Goal: Task Accomplishment & Management: Use online tool/utility

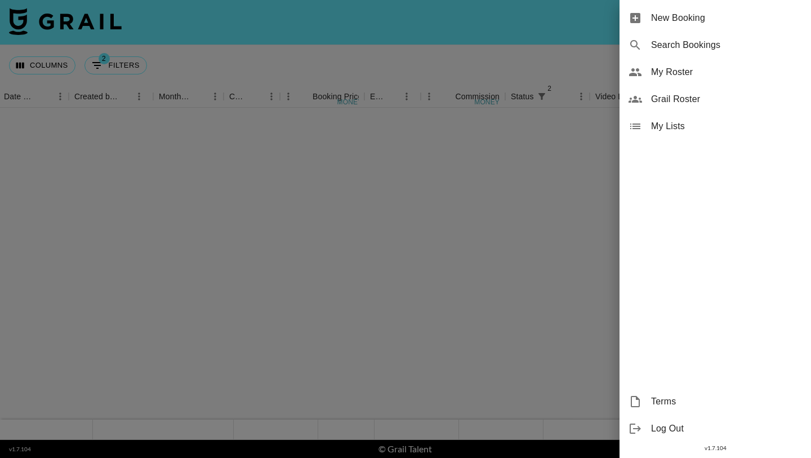
click at [650, 68] on div "My Roster" at bounding box center [716, 72] width 192 height 27
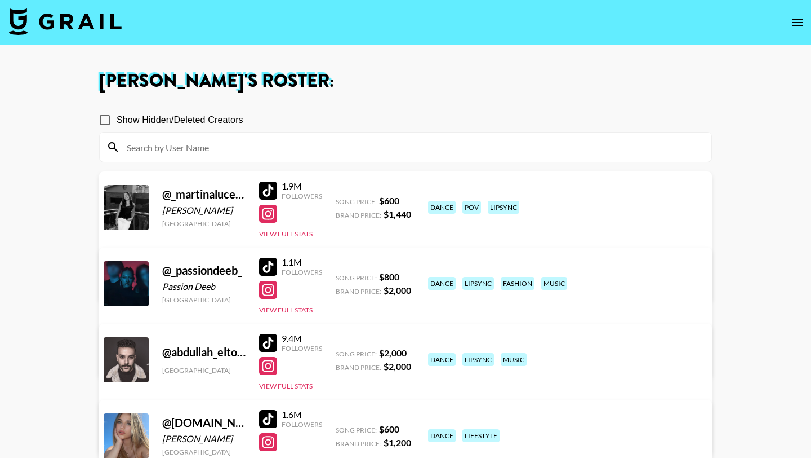
click at [390, 134] on div at bounding box center [406, 146] width 612 height 29
click at [387, 144] on input at bounding box center [412, 147] width 585 height 18
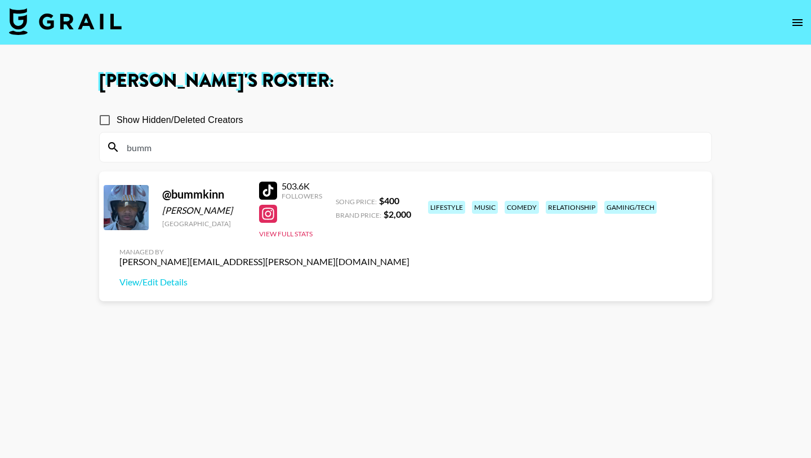
type input "bumm"
click at [270, 186] on div at bounding box center [268, 190] width 18 height 18
click at [172, 144] on input "bumm" at bounding box center [412, 147] width 585 height 18
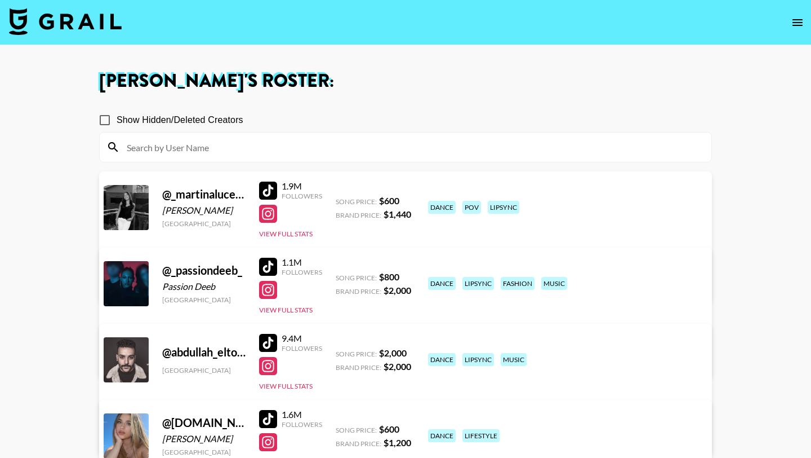
click at [259, 148] on input at bounding box center [412, 147] width 585 height 18
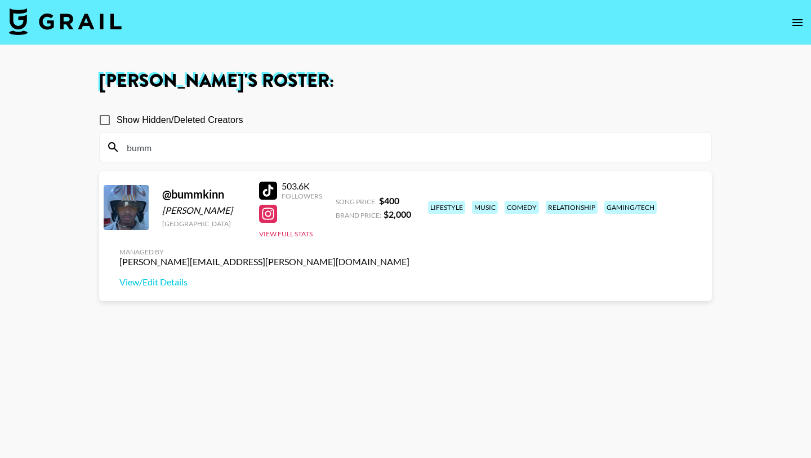
type input "bumm"
click at [268, 197] on div at bounding box center [268, 190] width 18 height 18
click at [233, 147] on input "bumm" at bounding box center [412, 147] width 585 height 18
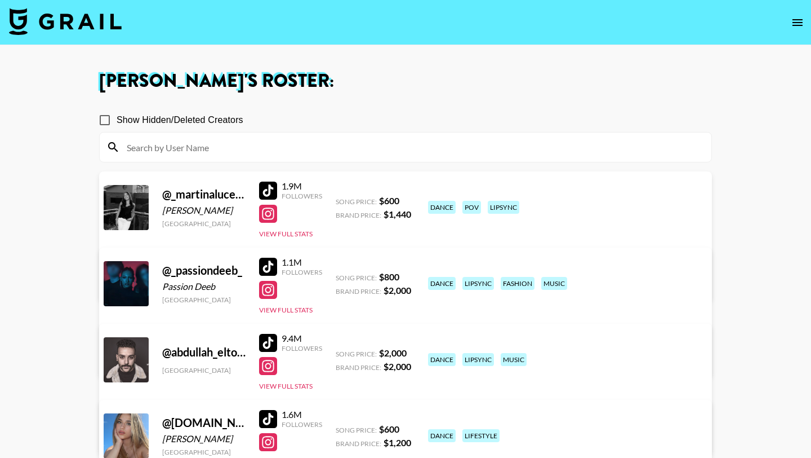
click at [84, 30] on img at bounding box center [65, 21] width 113 height 27
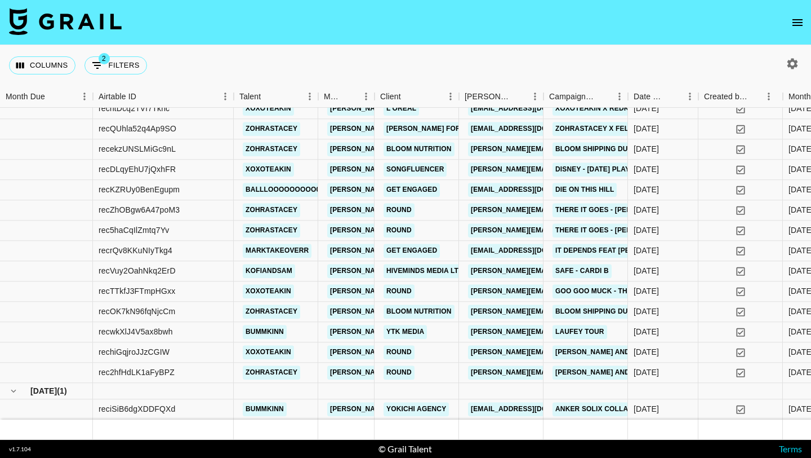
scroll to position [868, 0]
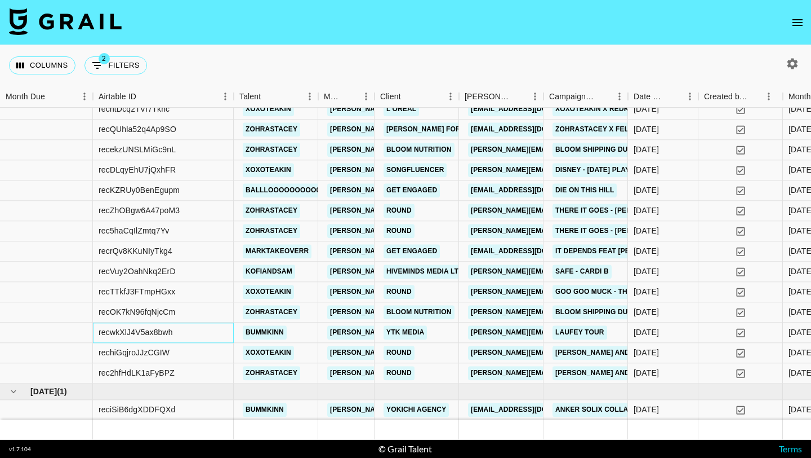
click at [211, 334] on div "recwkXlJ4V5ax8bwh" at bounding box center [163, 332] width 141 height 20
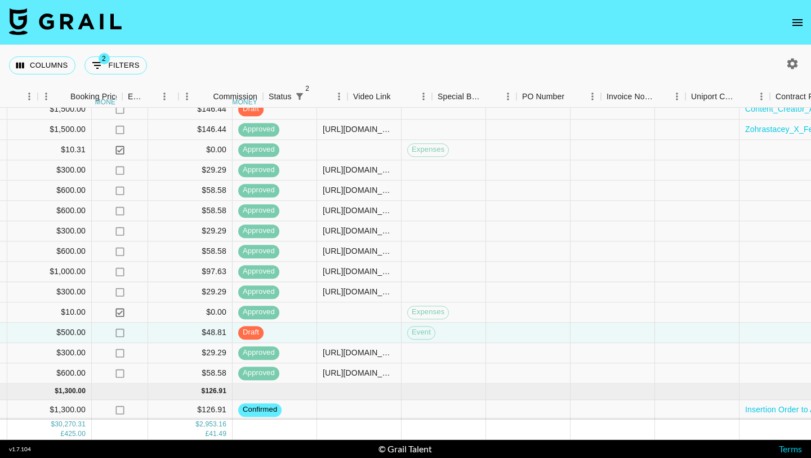
scroll to position [868, 956]
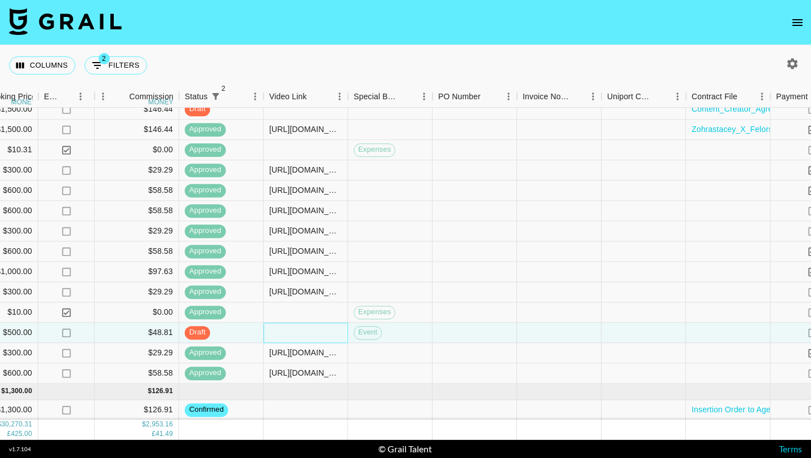
click at [292, 336] on div at bounding box center [306, 332] width 85 height 20
type input "[URL][DOMAIN_NAME]"
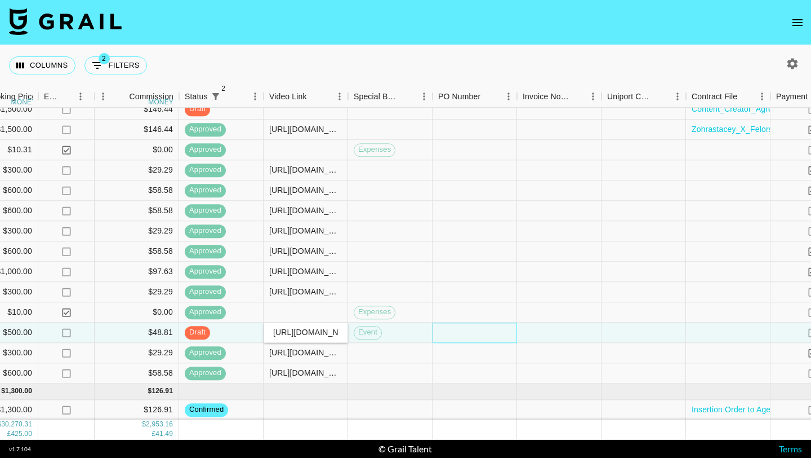
click at [456, 331] on div at bounding box center [475, 332] width 85 height 20
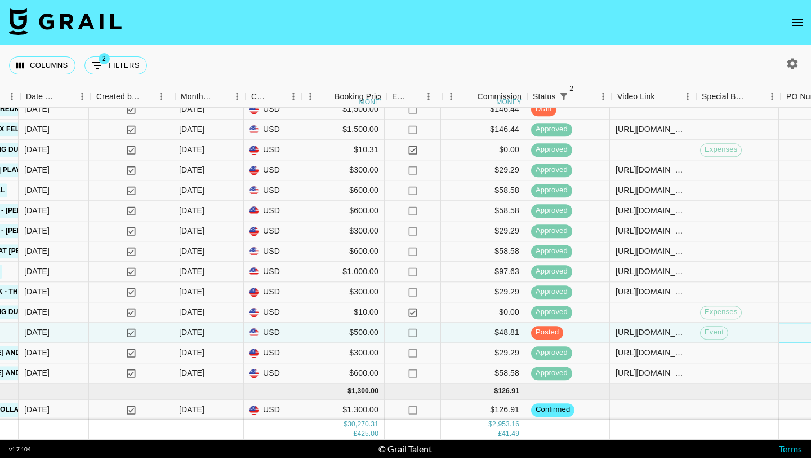
scroll to position [868, 608]
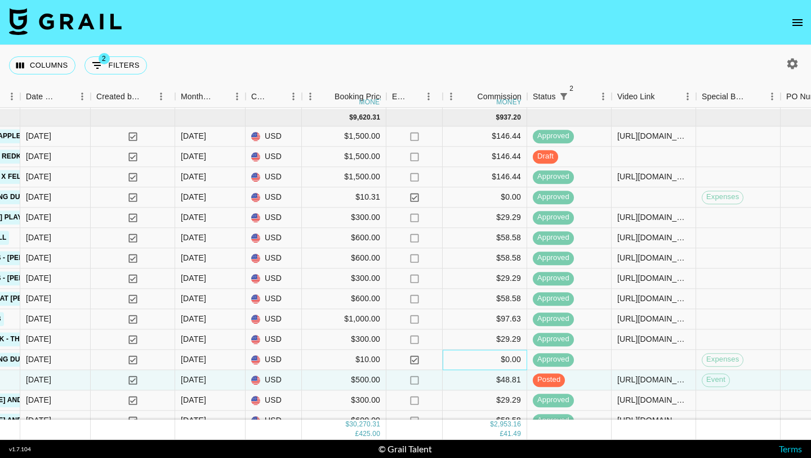
click at [474, 358] on div "$0.00" at bounding box center [485, 359] width 85 height 20
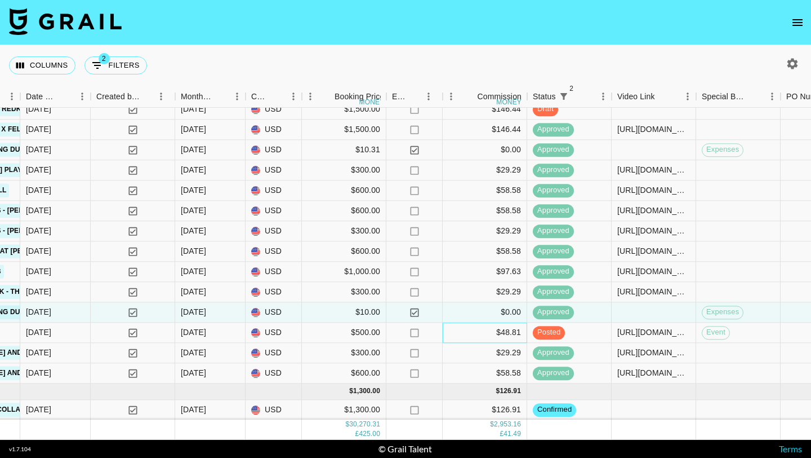
click at [468, 336] on div "$48.81" at bounding box center [485, 332] width 85 height 20
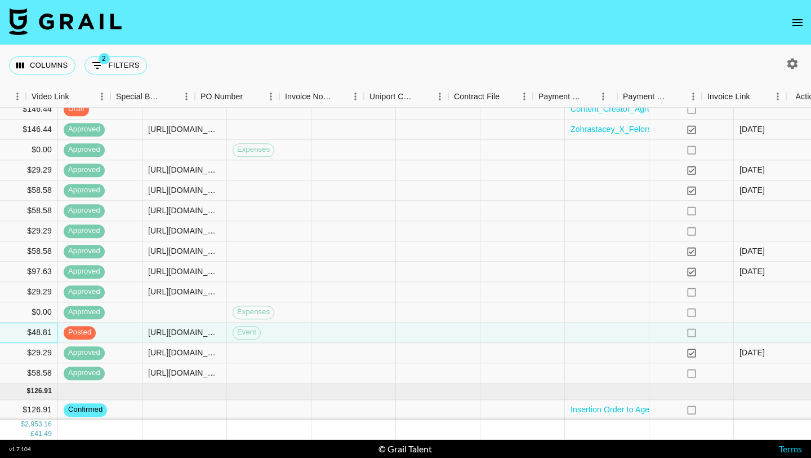
scroll to position [868, 1214]
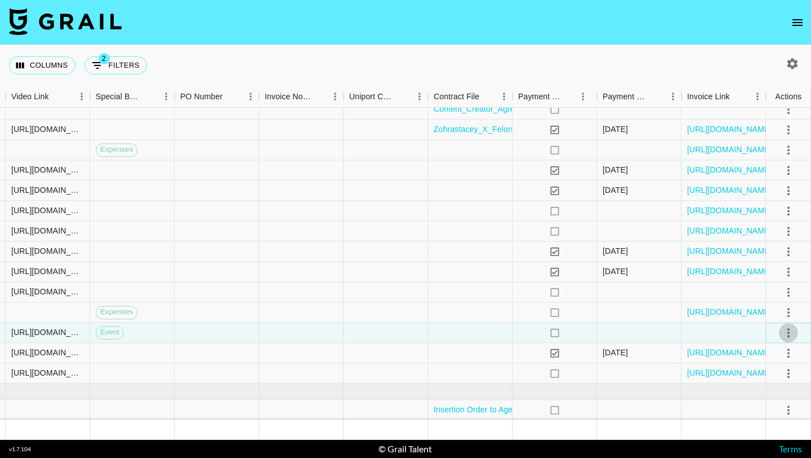
click at [783, 331] on icon "select merge strategy" at bounding box center [789, 333] width 14 height 14
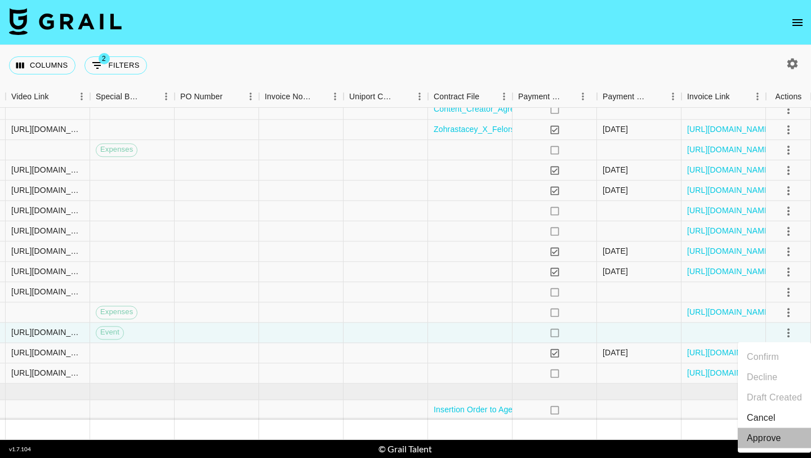
click at [773, 442] on div "Approve" at bounding box center [764, 438] width 34 height 14
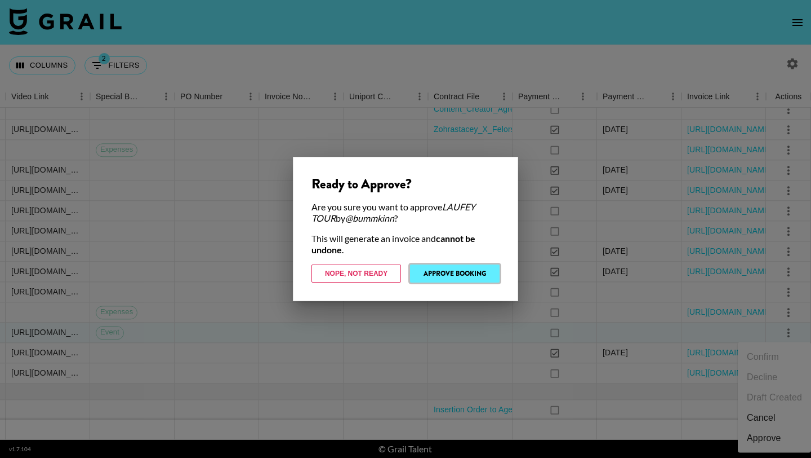
click at [437, 269] on button "Approve Booking" at bounding box center [455, 273] width 90 height 18
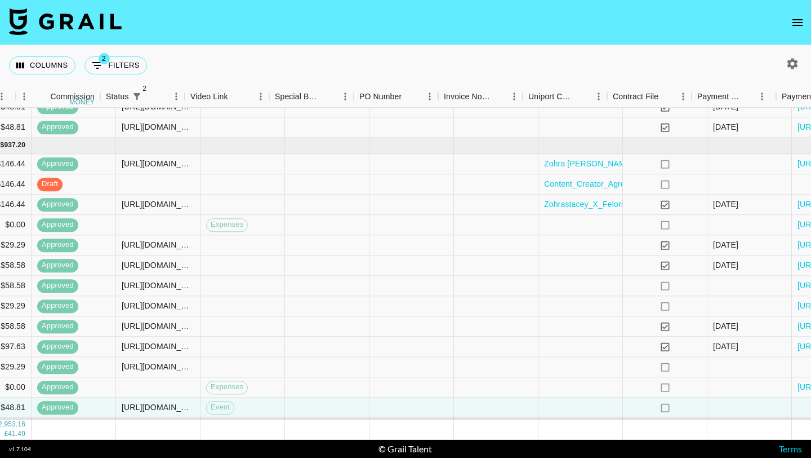
scroll to position [793, 1214]
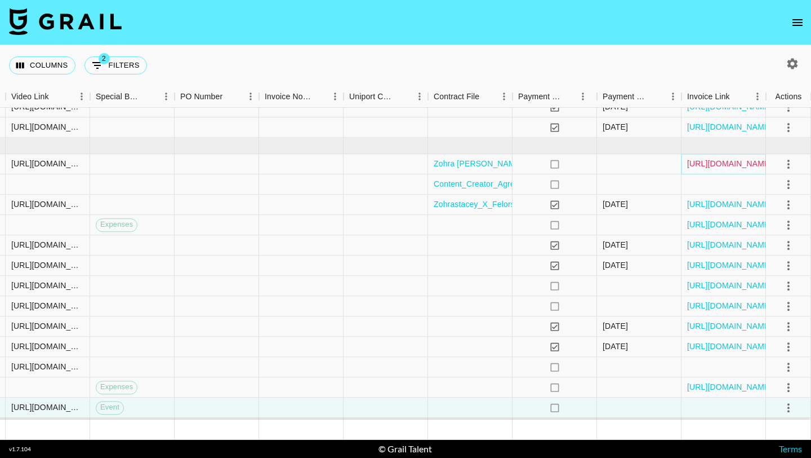
click at [691, 164] on link "[URL][DOMAIN_NAME]" at bounding box center [729, 163] width 85 height 11
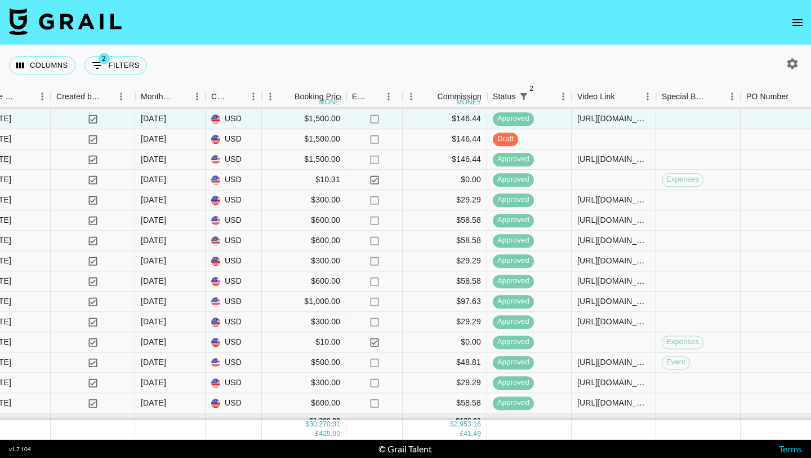
scroll to position [868, 648]
